Goal: Task Accomplishment & Management: Manage account settings

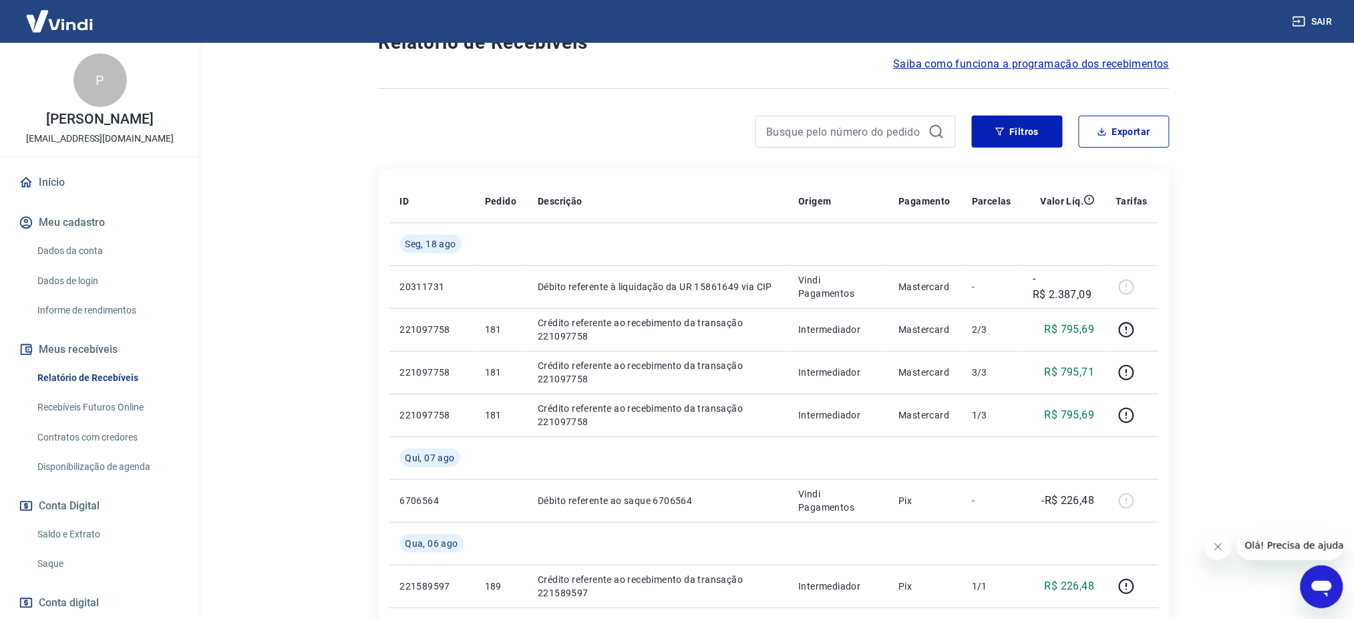
scroll to position [89, 0]
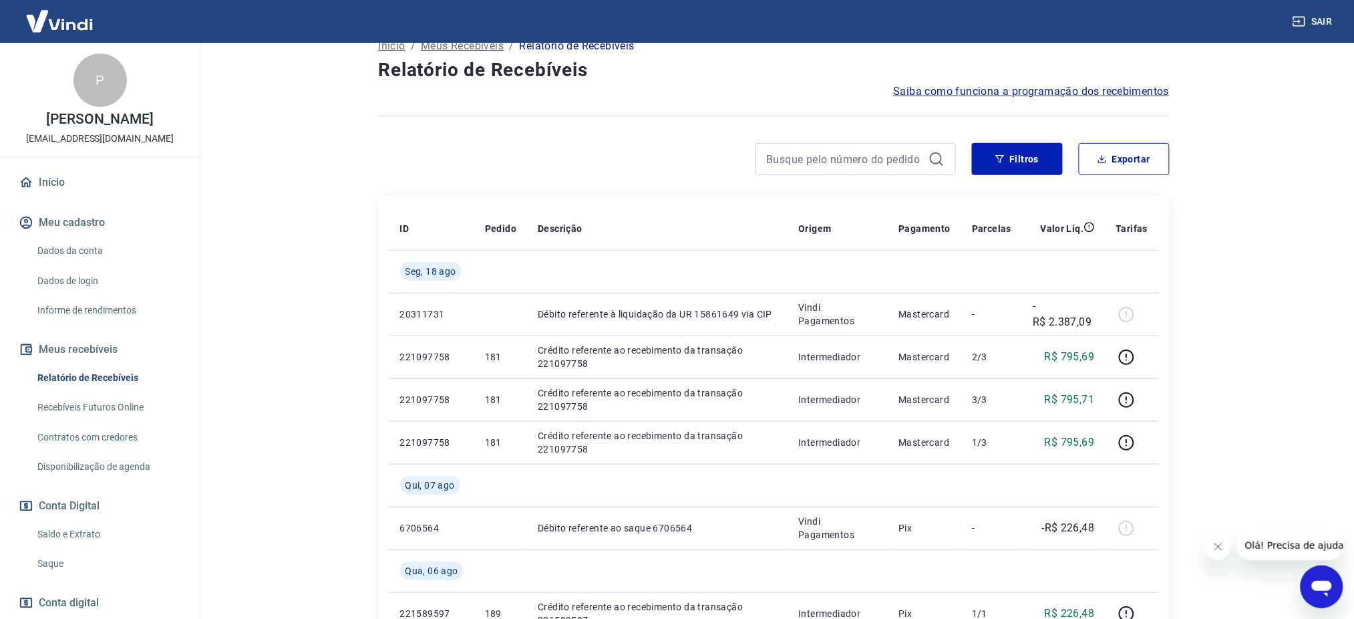
click at [44, 561] on link "Saque" at bounding box center [108, 563] width 152 height 27
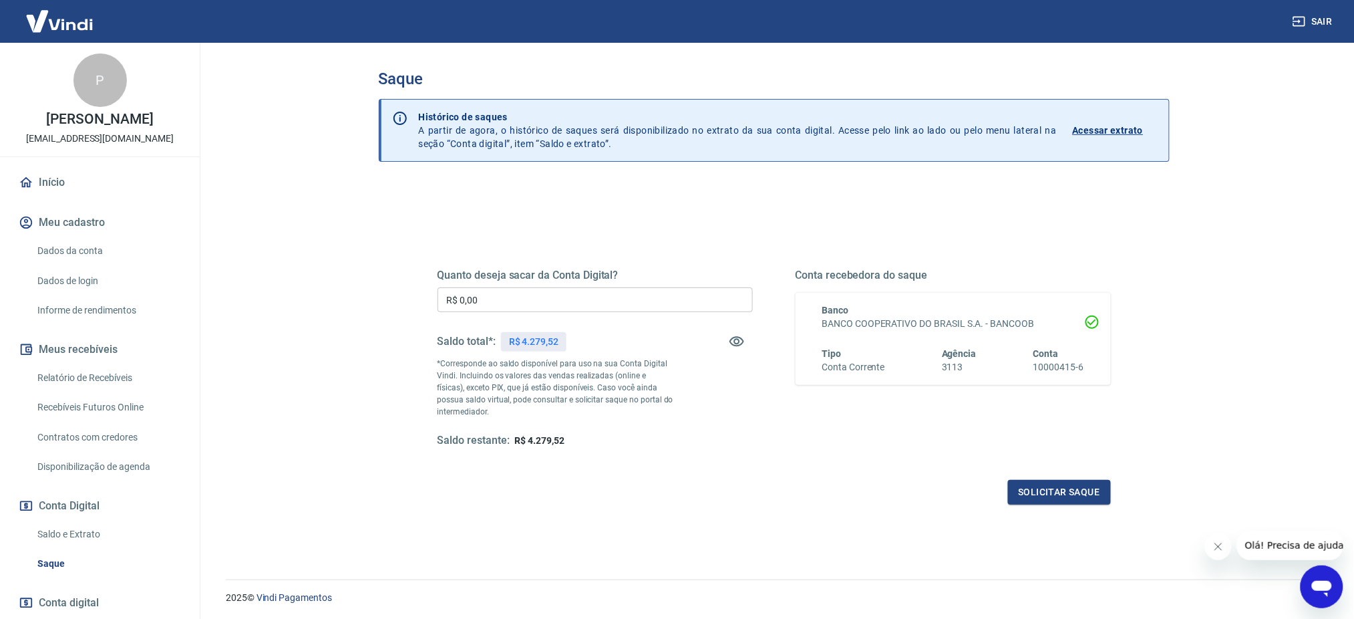
click at [451, 252] on div "Quanto deseja sacar da Conta Digital? R$ 0,00 ​ Saldo total*: R$ 4.279,52 *Corr…" at bounding box center [774, 371] width 673 height 268
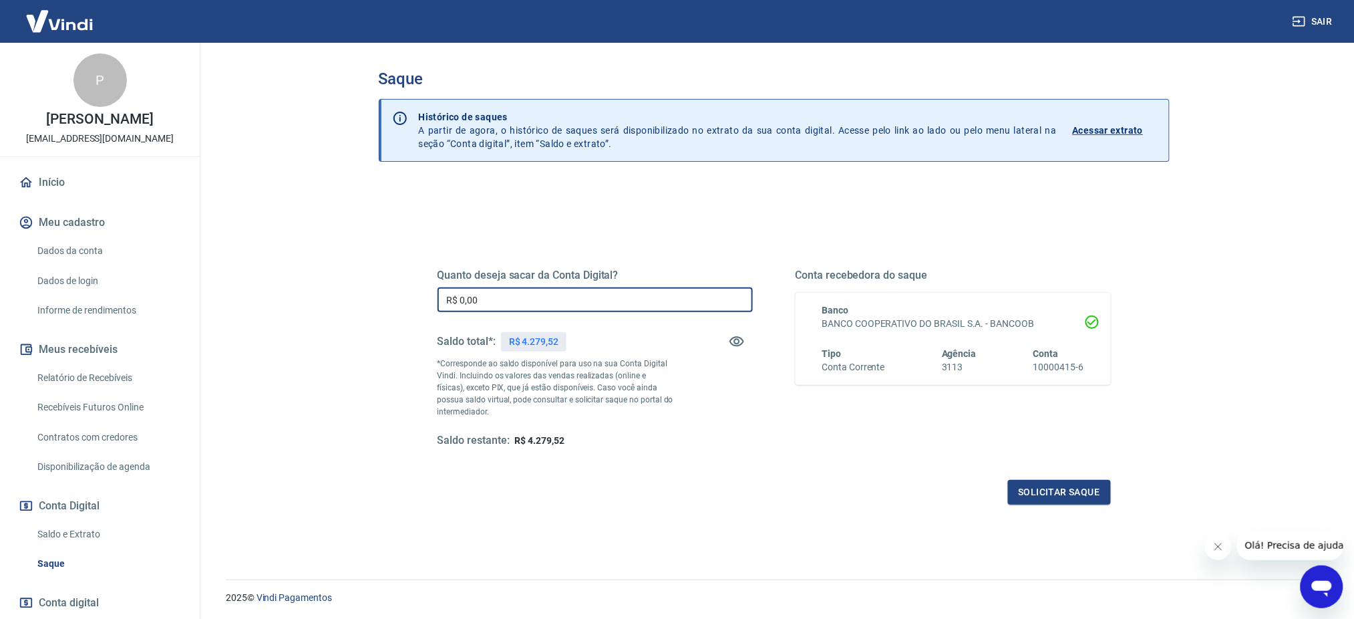
click at [465, 300] on input "R$ 0,00" at bounding box center [595, 299] width 315 height 25
click at [507, 296] on input "R$ 0,00" at bounding box center [595, 299] width 315 height 25
type input "R$ 4.279,00"
click at [1024, 492] on button "Solicitar saque" at bounding box center [1059, 492] width 103 height 25
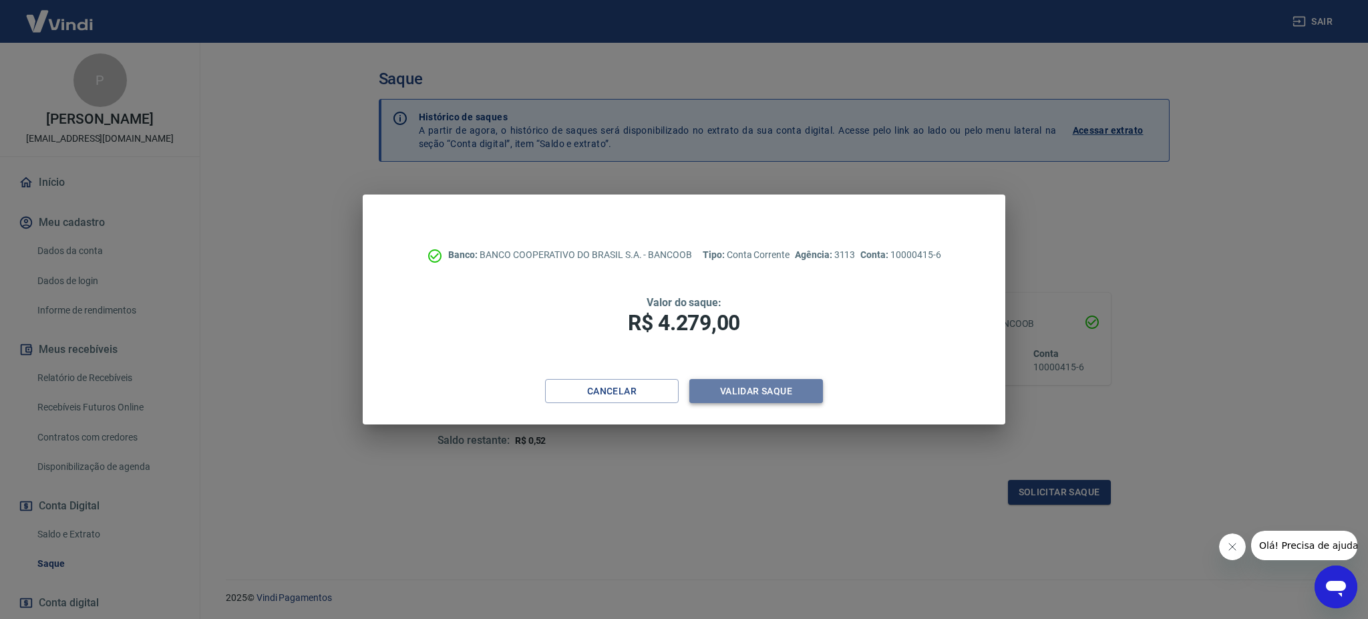
click at [782, 390] on button "Validar saque" at bounding box center [756, 391] width 134 height 25
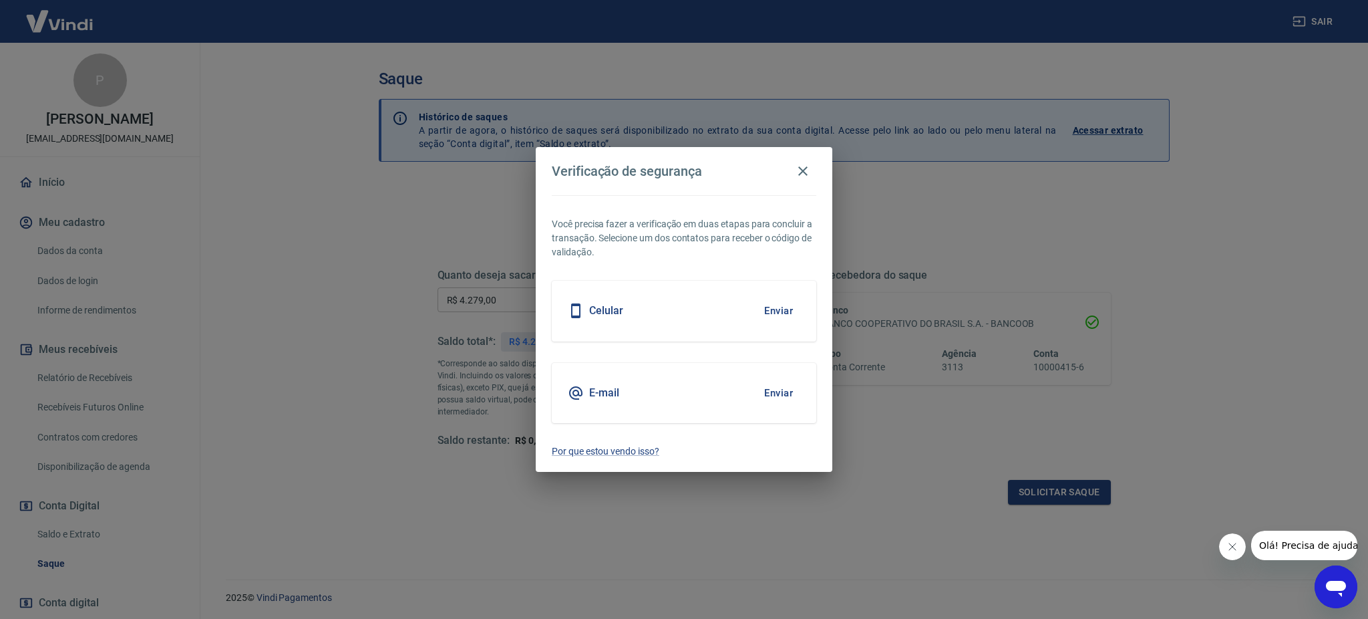
click at [776, 391] on button "Enviar" at bounding box center [778, 393] width 43 height 28
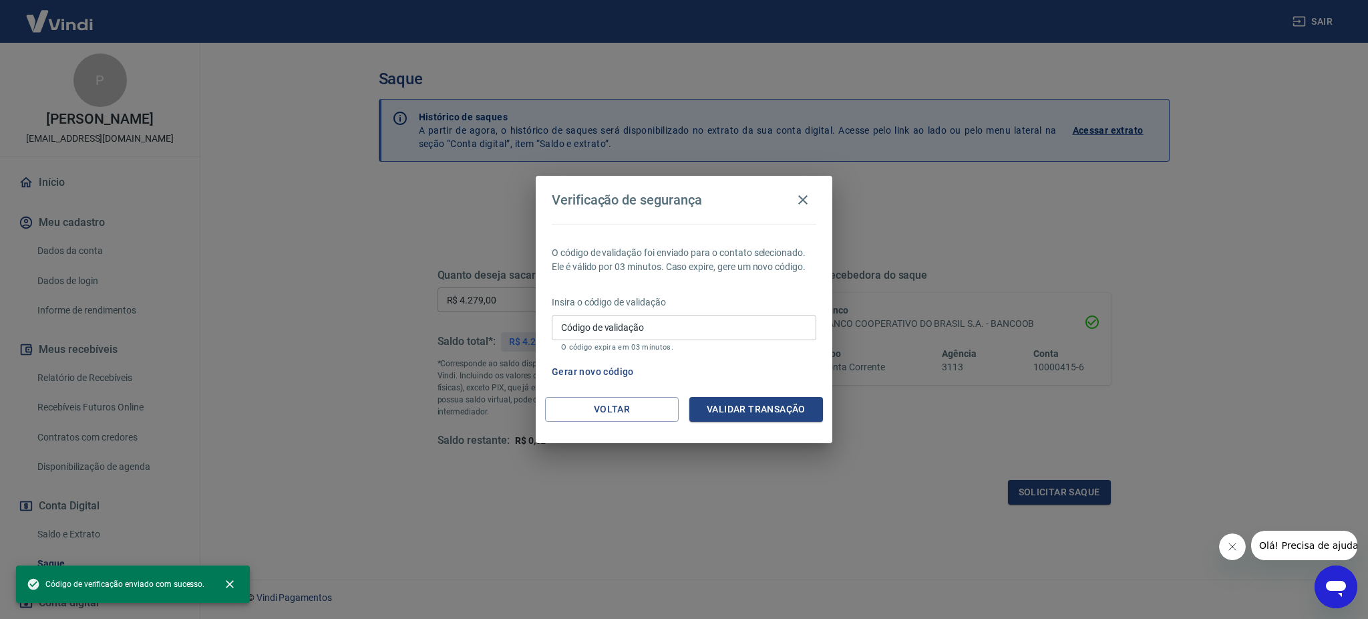
click at [788, 315] on input "Código de validação" at bounding box center [684, 327] width 265 height 25
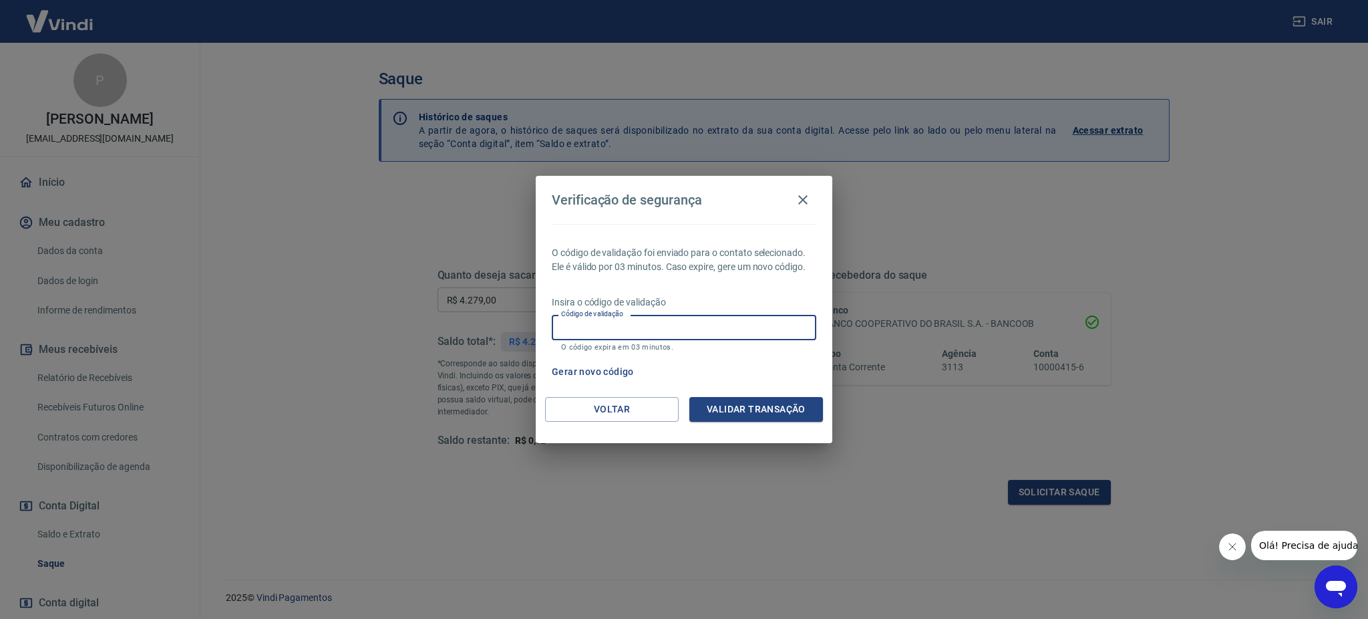
paste input "415868"
click at [760, 416] on button "Validar transação" at bounding box center [756, 409] width 134 height 25
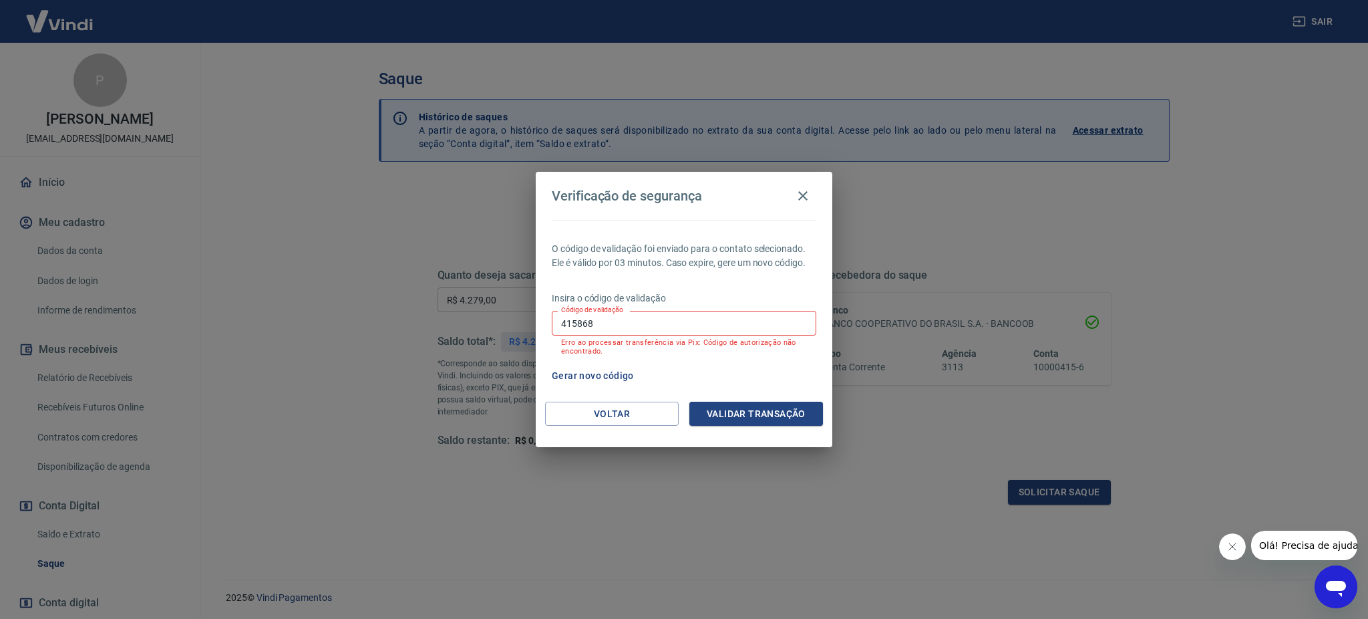
click at [626, 329] on input "415868" at bounding box center [684, 323] width 265 height 25
paste input "51"
type input "451868"
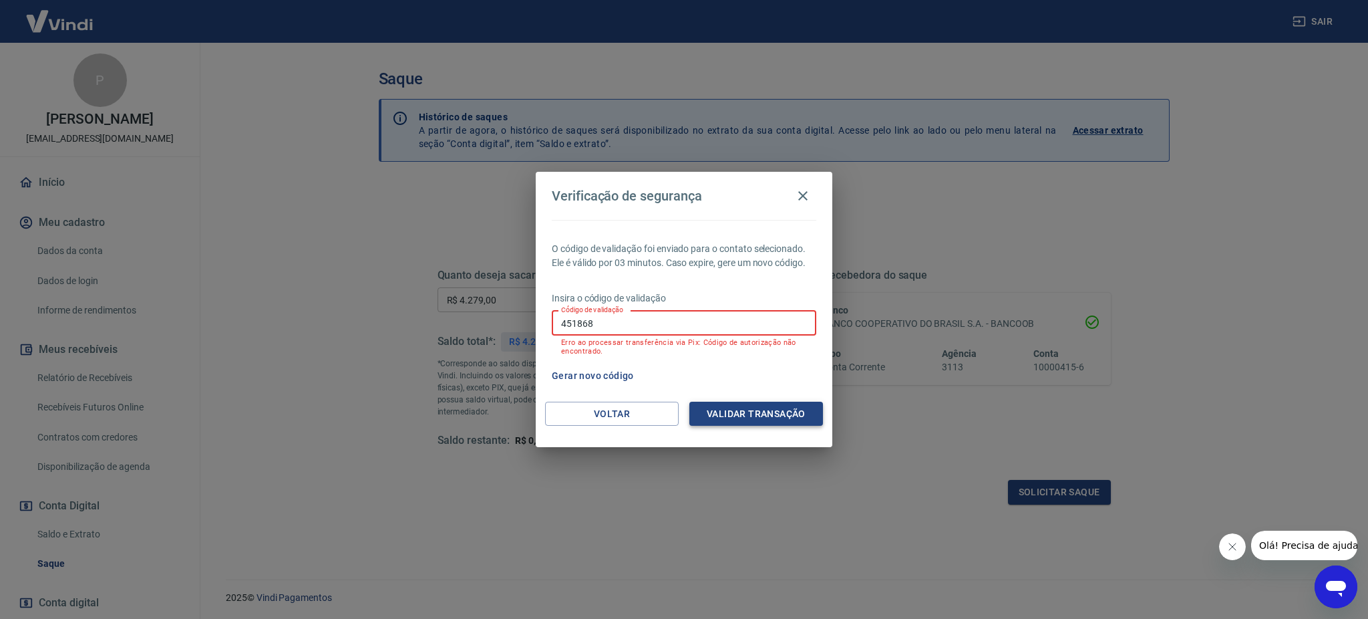
click at [724, 404] on button "Validar transação" at bounding box center [756, 414] width 134 height 25
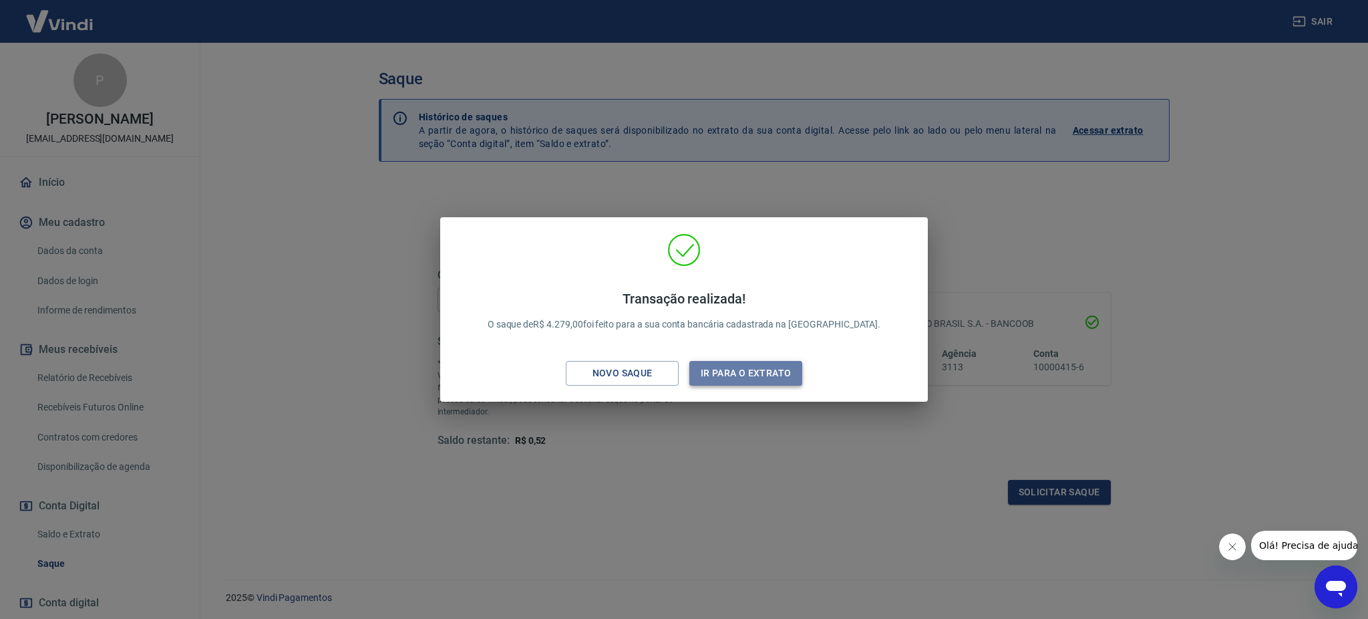
click at [742, 381] on button "Ir para o extrato" at bounding box center [745, 373] width 113 height 25
